Goal: Information Seeking & Learning: Learn about a topic

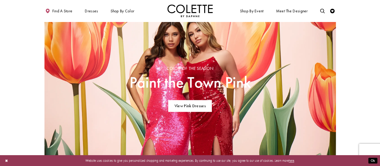
scroll to position [319, 0]
click at [5, 162] on button "Close Dialog" at bounding box center [7, 160] width 8 height 8
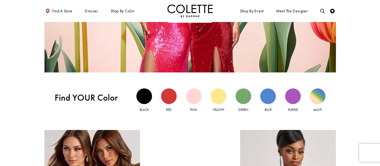
scroll to position [408, 0]
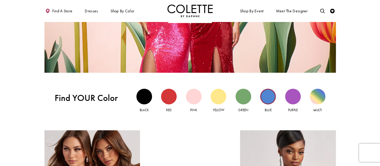
click at [266, 97] on div "Blue view" at bounding box center [268, 96] width 16 height 16
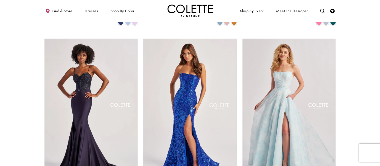
scroll to position [343, 0]
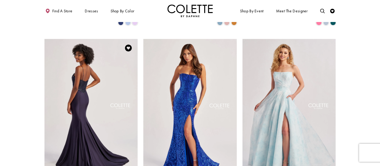
click at [72, 122] on img "Visit Colette by Daphne Style No. CL8515 Page" at bounding box center [91, 107] width 94 height 136
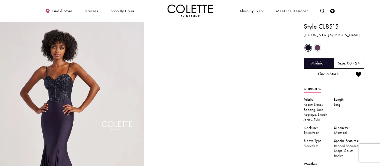
click at [320, 75] on link "Find a Store" at bounding box center [328, 74] width 49 height 11
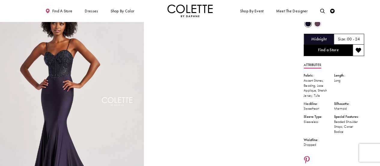
scroll to position [42, 0]
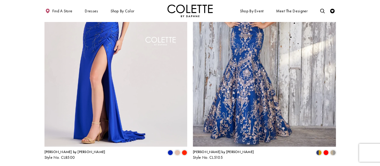
scroll to position [844, 0]
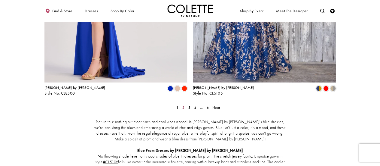
click at [184, 105] on span "2" at bounding box center [184, 107] width 2 height 5
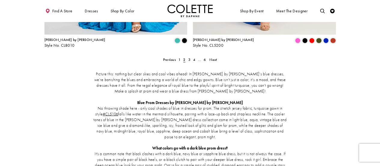
scroll to position [892, 0]
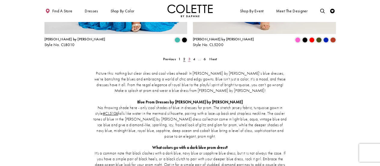
click at [189, 57] on span "3" at bounding box center [189, 59] width 2 height 5
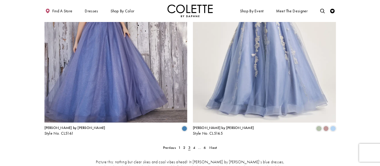
scroll to position [804, 0]
click at [195, 144] on link "4" at bounding box center [194, 147] width 5 height 7
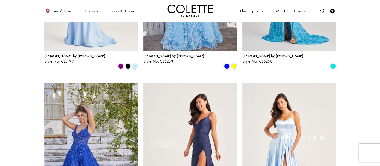
scroll to position [189, 0]
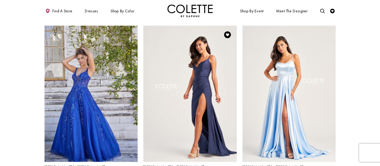
click at [203, 89] on img "Visit Colette by Daphne Style No. CL5278 Page" at bounding box center [190, 94] width 94 height 136
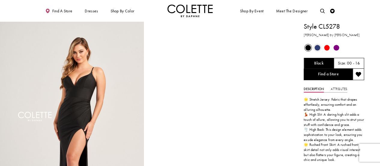
click at [319, 48] on span "Product color controls state depends on size chosen" at bounding box center [318, 48] width 6 height 6
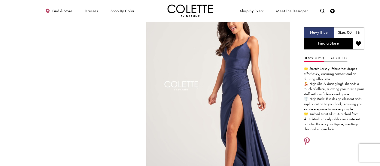
scroll to position [27, 0]
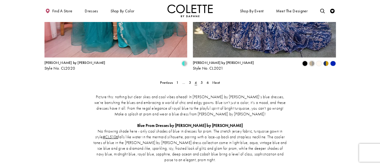
scroll to position [869, 0]
click at [202, 80] on span "5" at bounding box center [202, 82] width 2 height 5
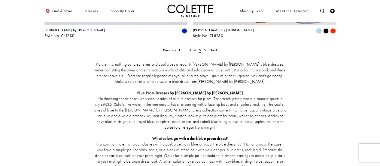
scroll to position [901, 0]
click at [204, 48] on span "6" at bounding box center [205, 50] width 2 height 5
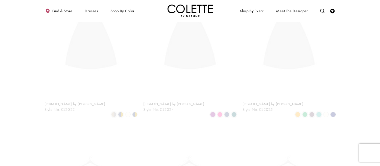
scroll to position [25, 0]
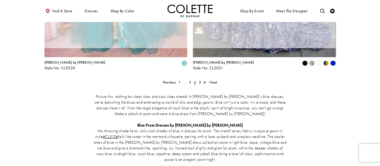
scroll to position [25, 0]
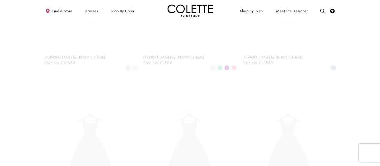
scroll to position [25, 0]
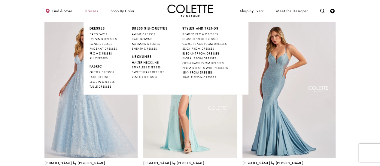
click at [91, 13] on span "Dresses" at bounding box center [91, 11] width 13 height 5
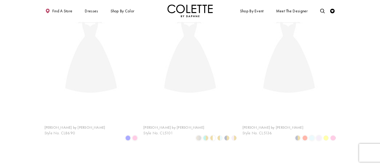
scroll to position [25, 0]
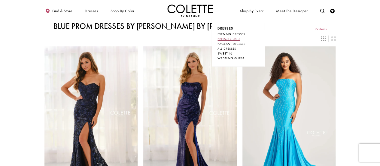
click at [238, 38] on span "PROM DRESSES" at bounding box center [229, 39] width 23 height 4
